Goal: Contribute content: Add original content to the website for others to see

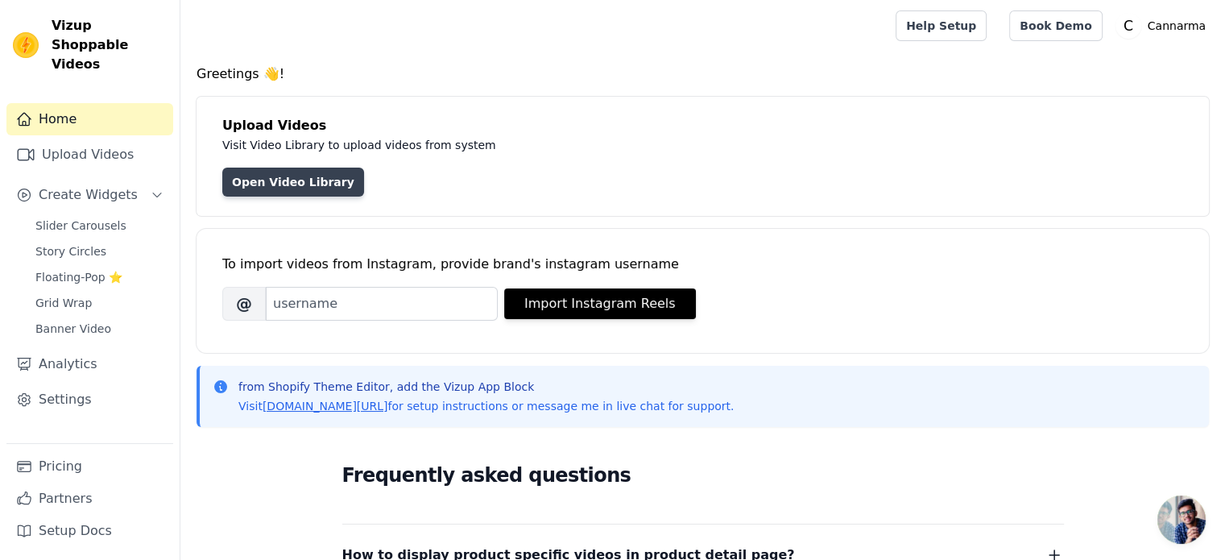
click at [263, 180] on link "Open Video Library" at bounding box center [293, 182] width 142 height 29
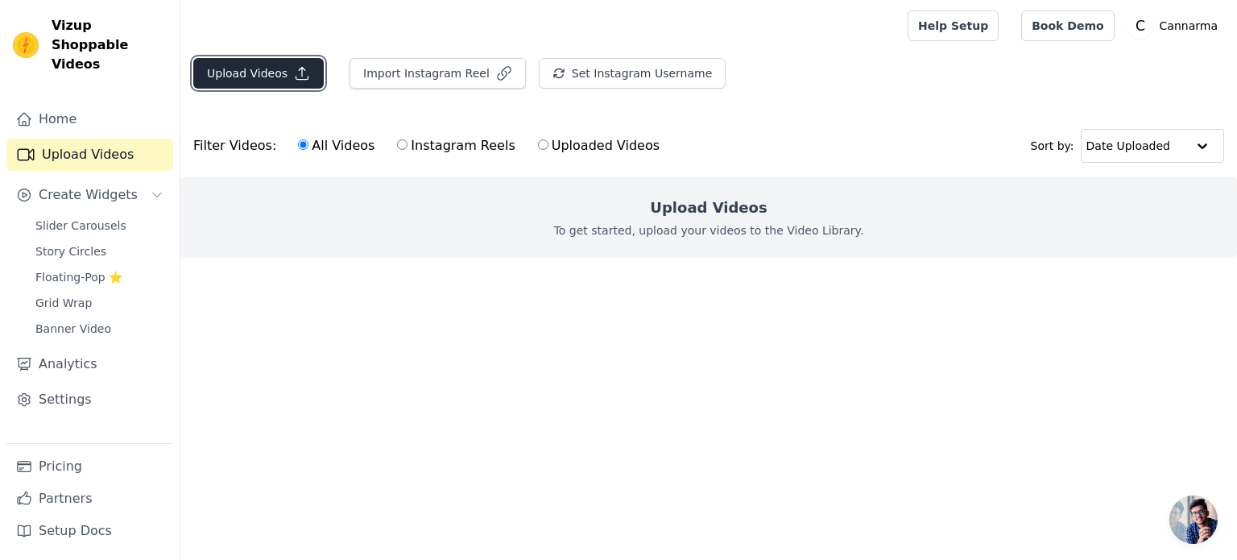
click at [313, 68] on button "Upload Videos" at bounding box center [258, 73] width 131 height 31
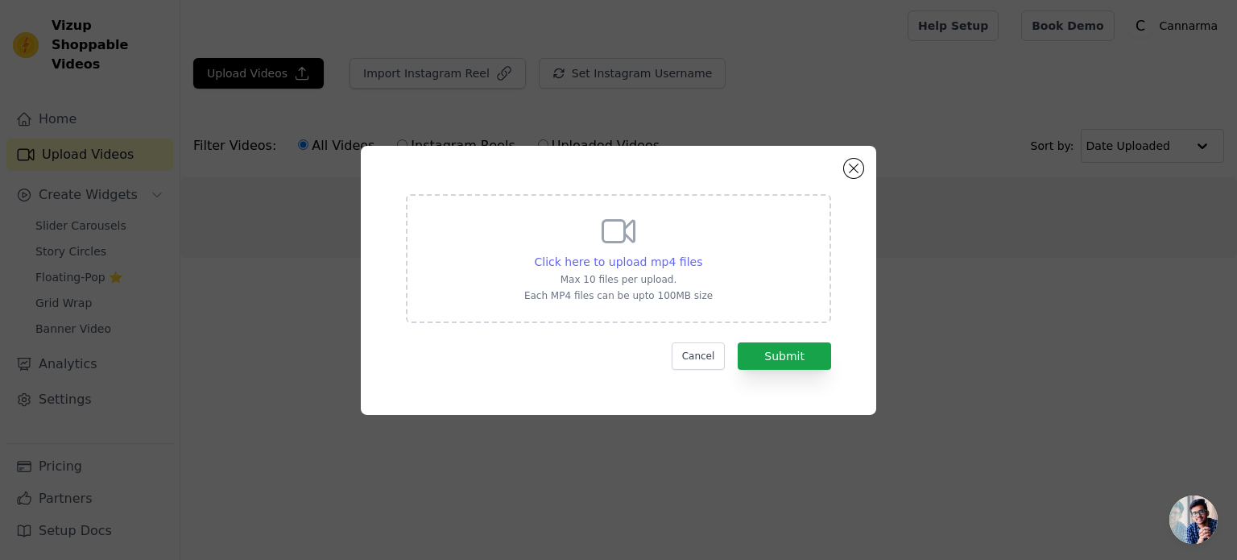
click at [625, 264] on span "Click here to upload mp4 files" at bounding box center [619, 261] width 168 height 13
click at [702, 254] on input "Click here to upload mp4 files Max 10 files per upload. Each MP4 files can be u…" at bounding box center [702, 253] width 1 height 1
